Goal: Check status: Check status

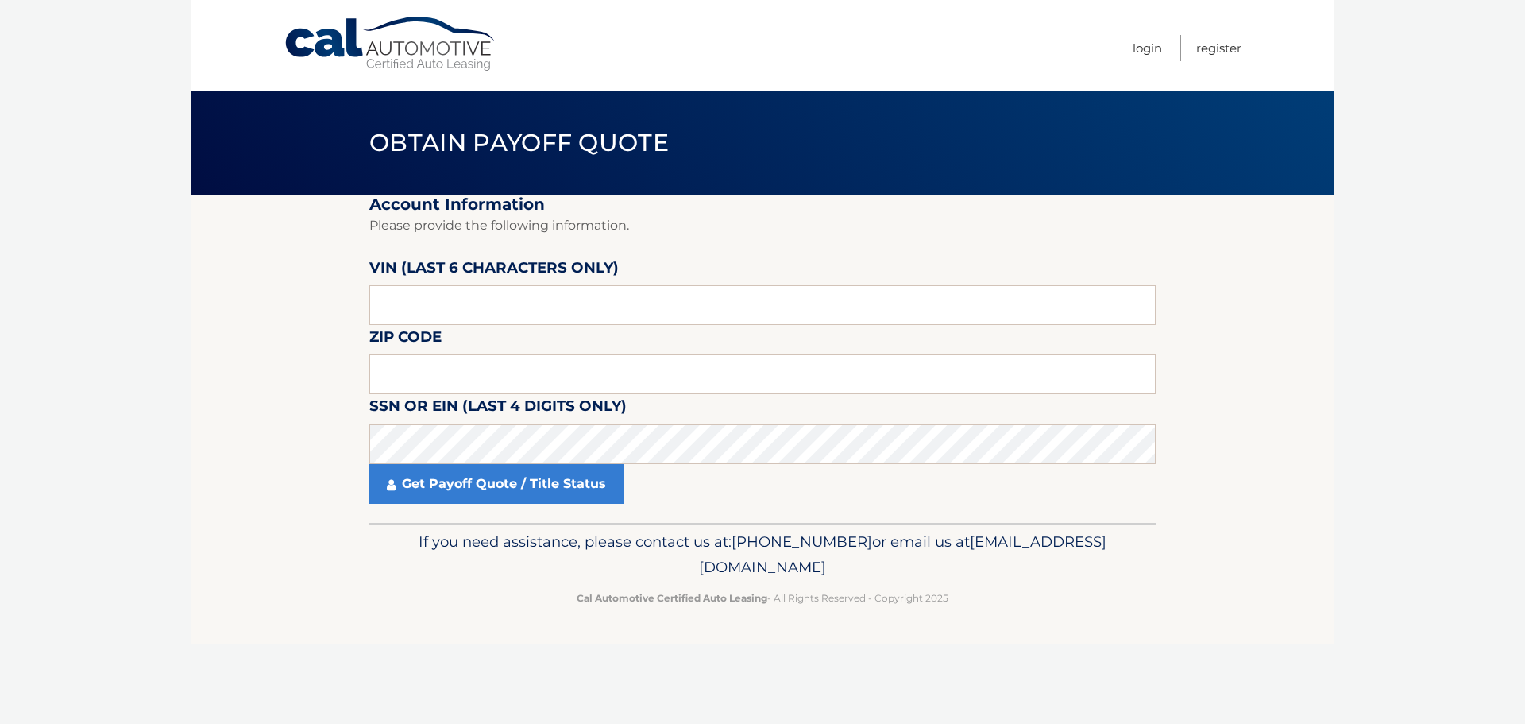
click at [408, 283] on label "VIN (last 6 characters only)" at bounding box center [493, 270] width 249 height 29
click at [394, 302] on input "text" at bounding box center [762, 305] width 786 height 40
type input "004727"
click at [506, 361] on input "text" at bounding box center [762, 374] width 786 height 40
type input "11787"
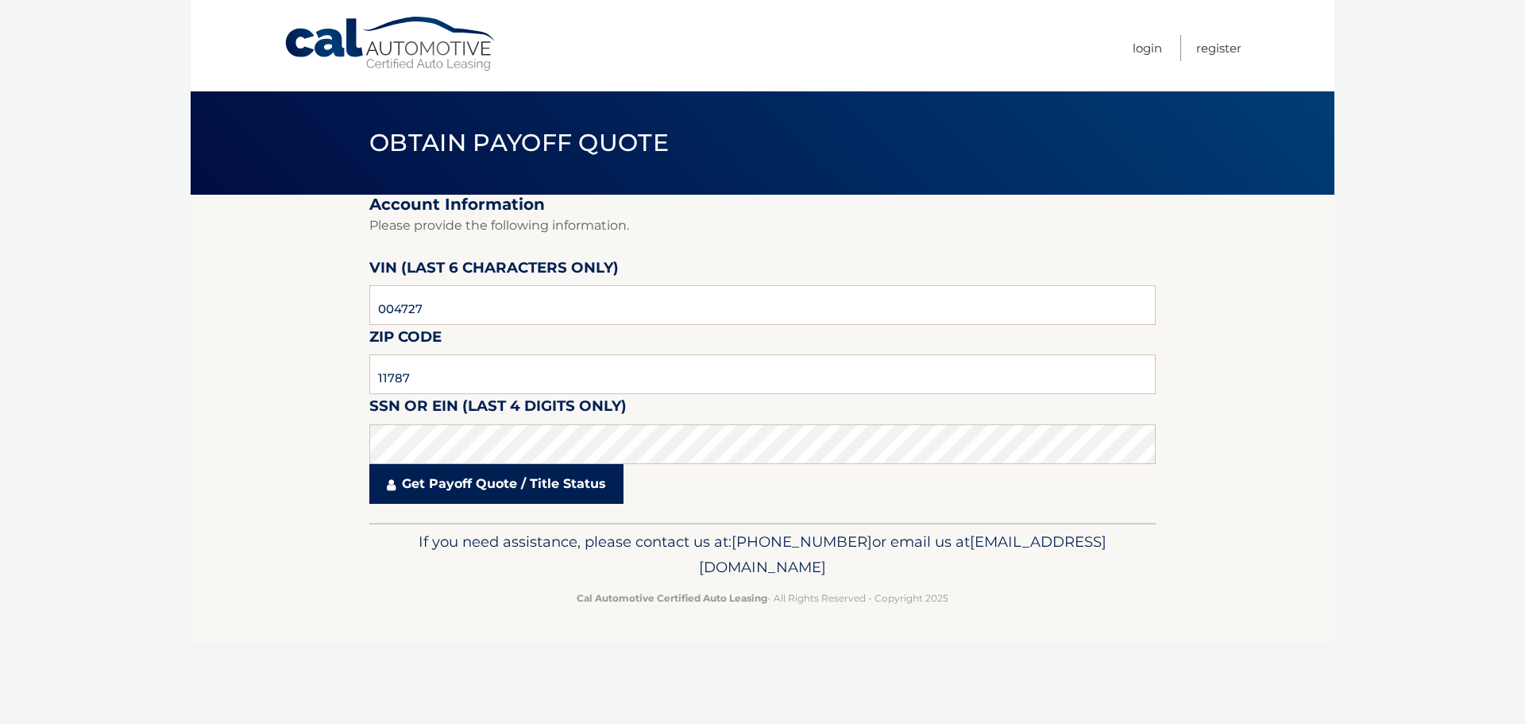
click at [458, 482] on link "Get Payoff Quote / Title Status" at bounding box center [496, 484] width 254 height 40
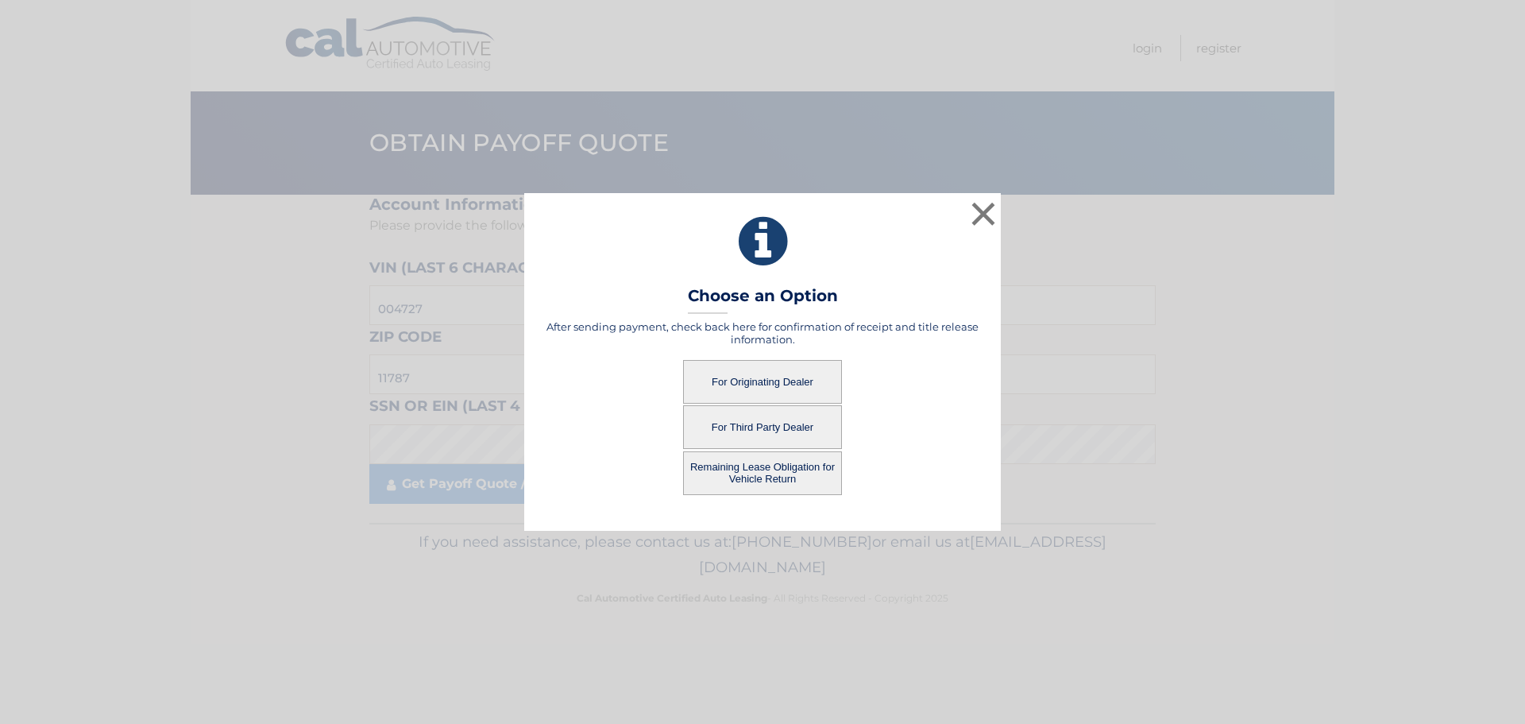
click at [792, 388] on button "For Originating Dealer" at bounding box center [762, 382] width 159 height 44
click at [758, 379] on button "For Originating Dealer" at bounding box center [762, 382] width 159 height 44
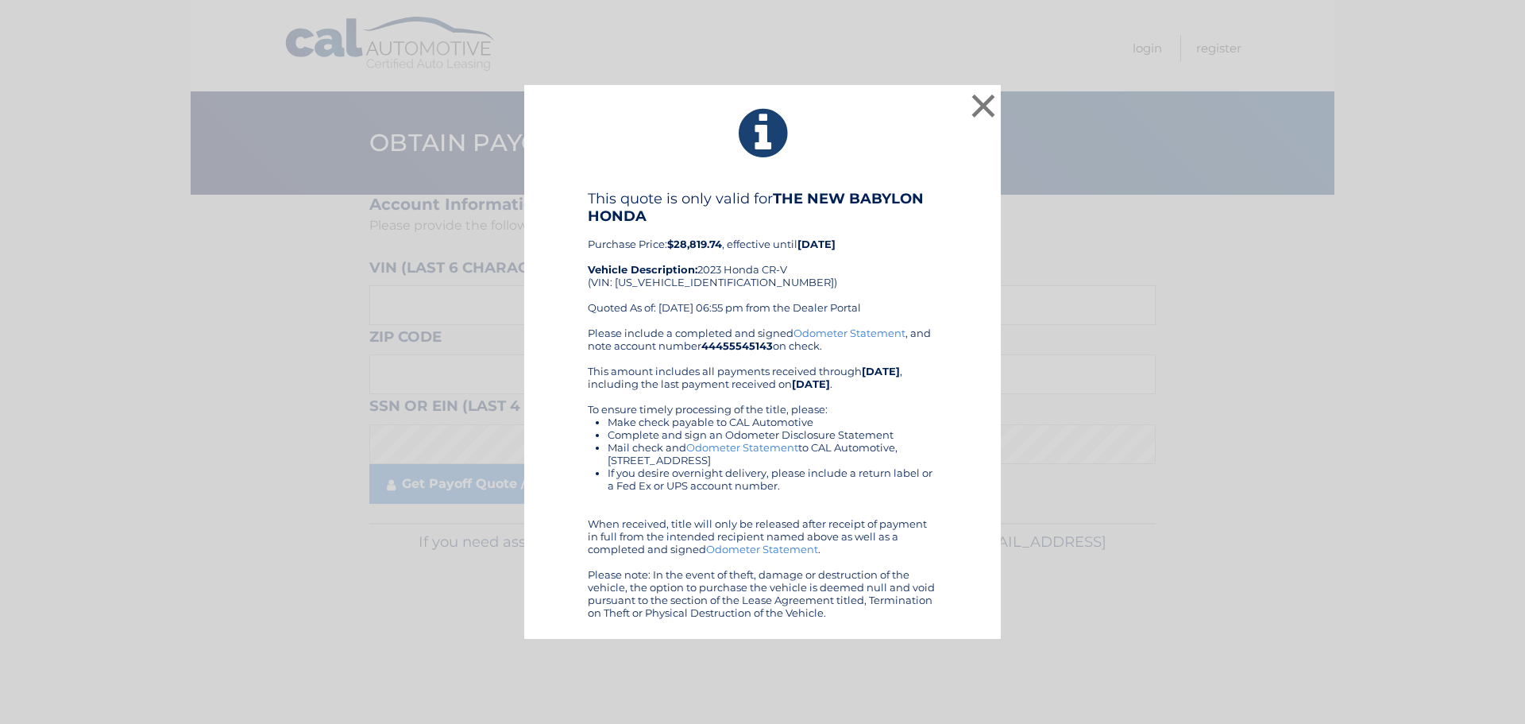
drag, startPoint x: 705, startPoint y: 219, endPoint x: 705, endPoint y: 228, distance: 8.7
